Goal: Transaction & Acquisition: Obtain resource

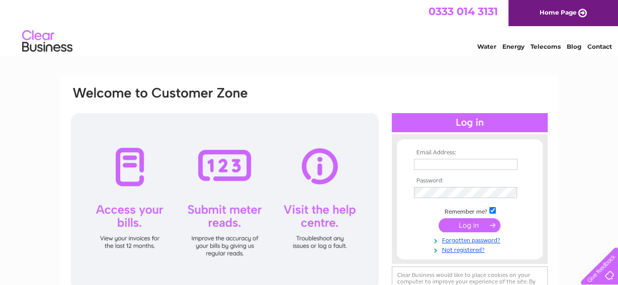
type input "aberquarry@aol.com"
click at [468, 220] on input "submit" at bounding box center [469, 225] width 62 height 14
click at [469, 225] on input "submit" at bounding box center [469, 225] width 62 height 14
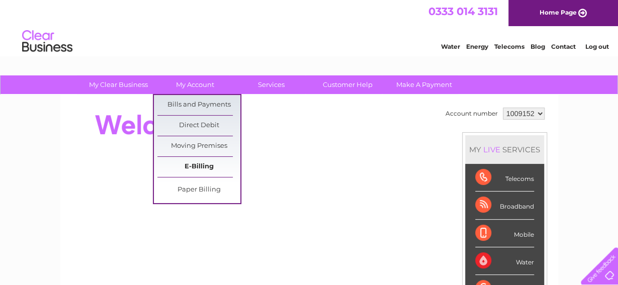
click at [202, 165] on link "E-Billing" at bounding box center [198, 167] width 83 height 20
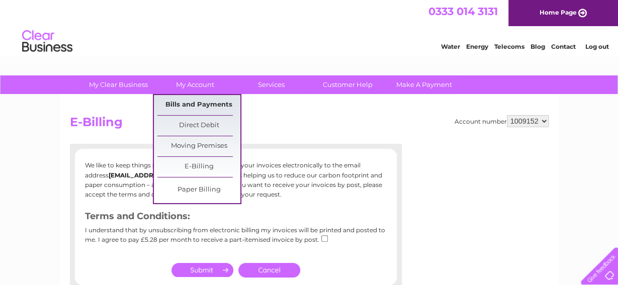
click at [213, 101] on link "Bills and Payments" at bounding box center [198, 105] width 83 height 20
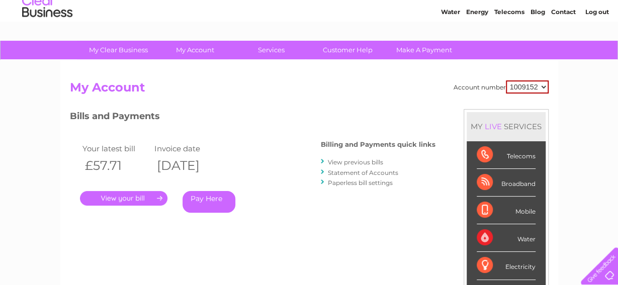
scroll to position [47, 0]
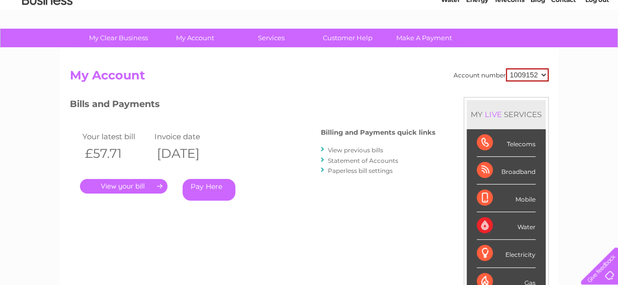
click at [359, 148] on link "View previous bills" at bounding box center [355, 150] width 55 height 8
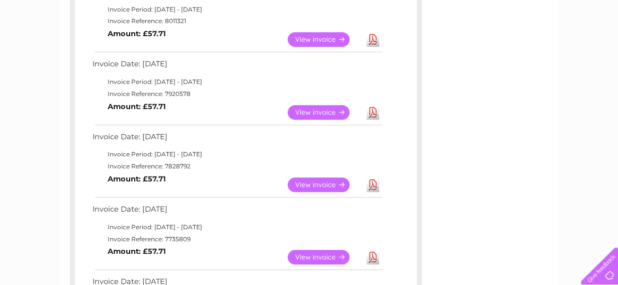
scroll to position [280, 0]
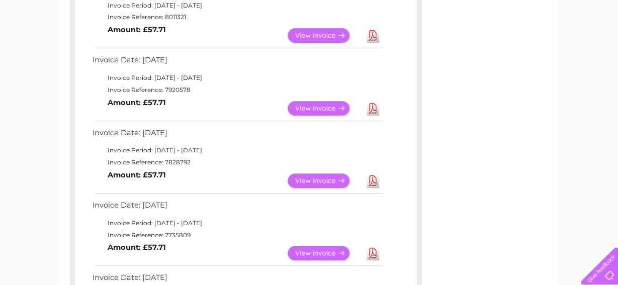
click at [371, 181] on link "Download" at bounding box center [372, 180] width 13 height 15
click at [373, 106] on link "Download" at bounding box center [372, 108] width 13 height 15
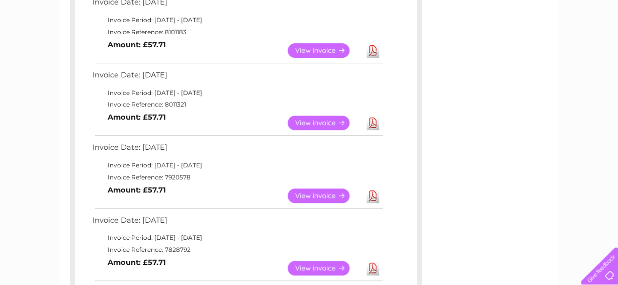
scroll to position [190, 0]
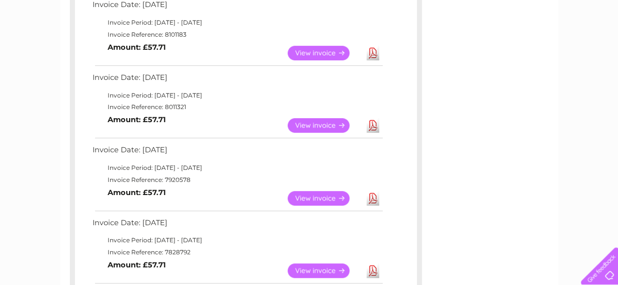
click at [373, 125] on link "Download" at bounding box center [372, 125] width 13 height 15
